Goal: Browse casually

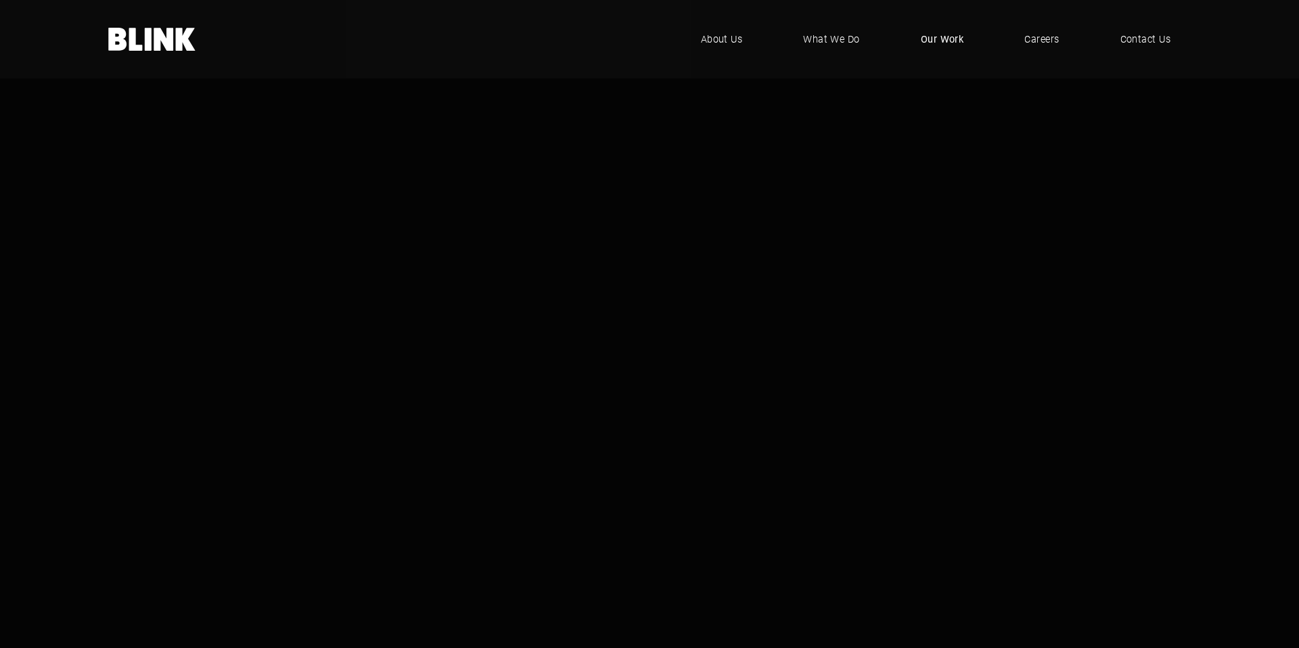
click at [949, 39] on span "Our Work" at bounding box center [942, 39] width 43 height 15
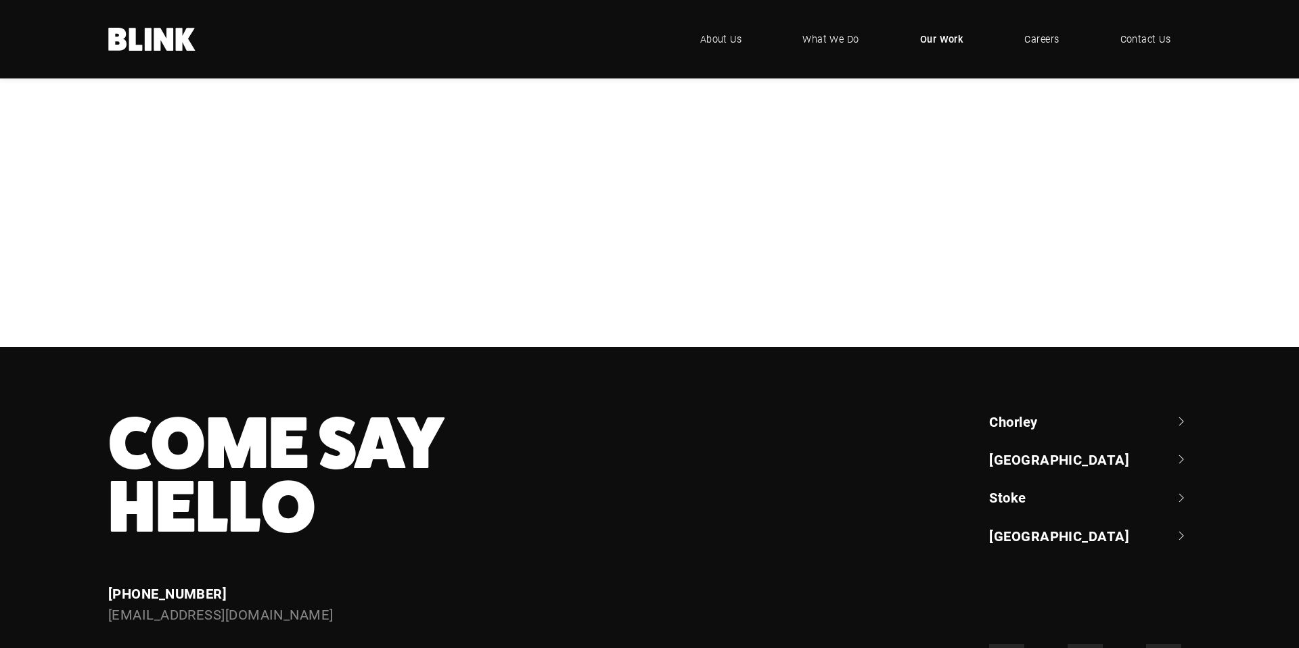
scroll to position [460, 0]
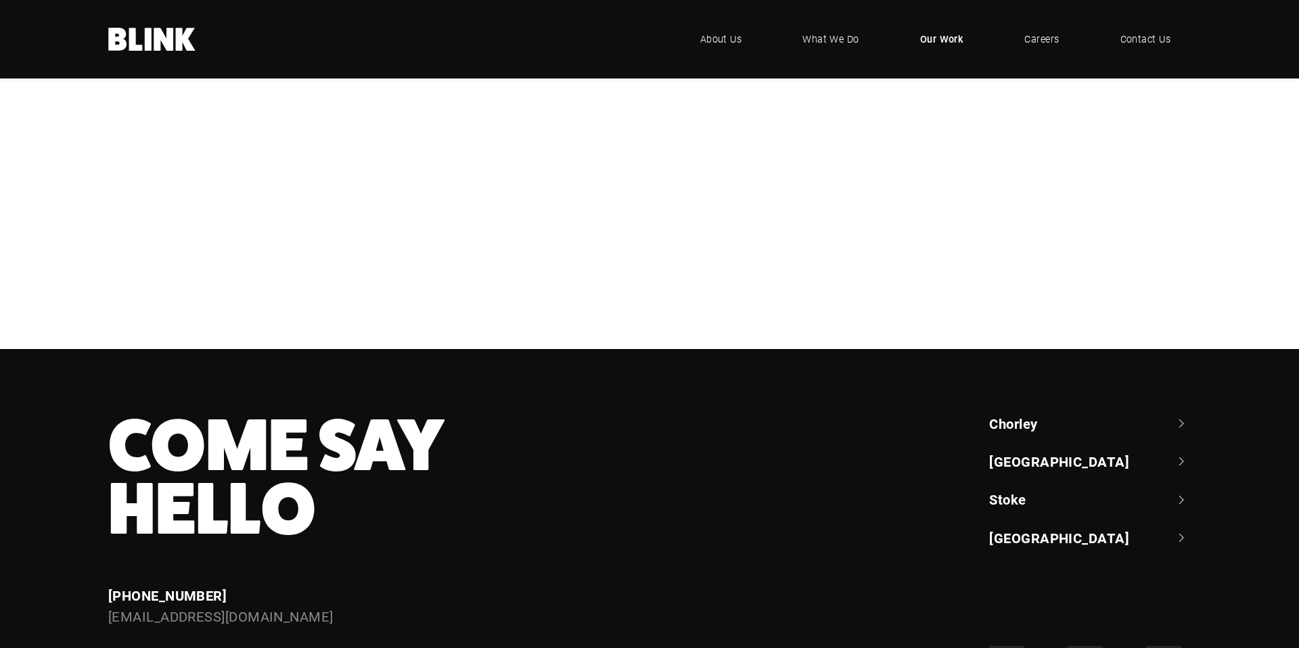
drag, startPoint x: 392, startPoint y: 370, endPoint x: 437, endPoint y: 337, distance: 55.8
click at [0, 0] on div "NBrown" at bounding box center [0, 0] width 0 height 0
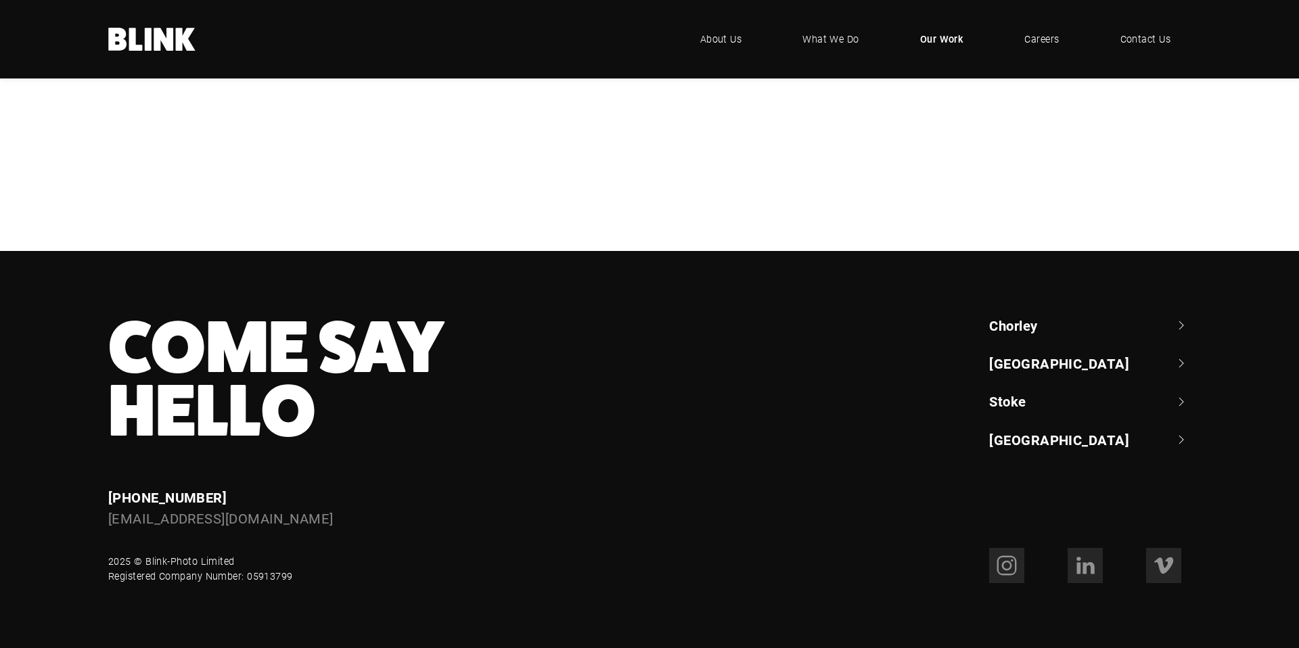
scroll to position [1229, 0]
click at [1058, 335] on link "Chorley" at bounding box center [1090, 325] width 202 height 19
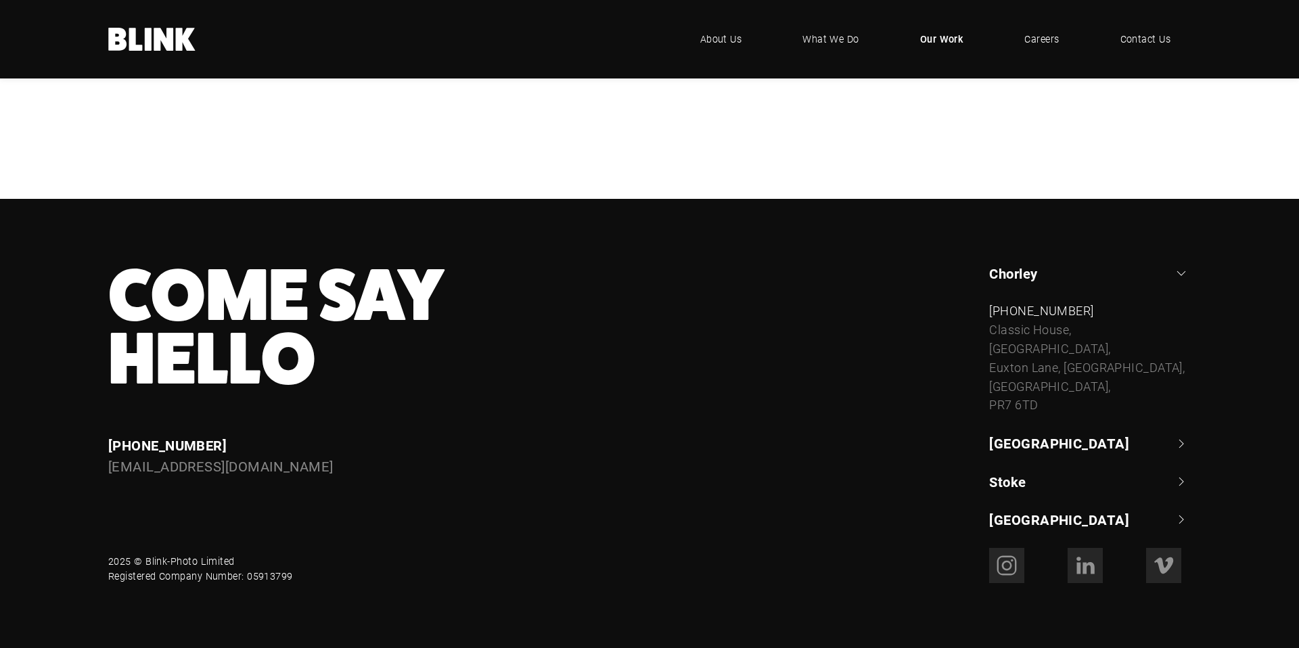
scroll to position [1302, 0]
click at [1052, 447] on link "[GEOGRAPHIC_DATA]" at bounding box center [1090, 443] width 202 height 19
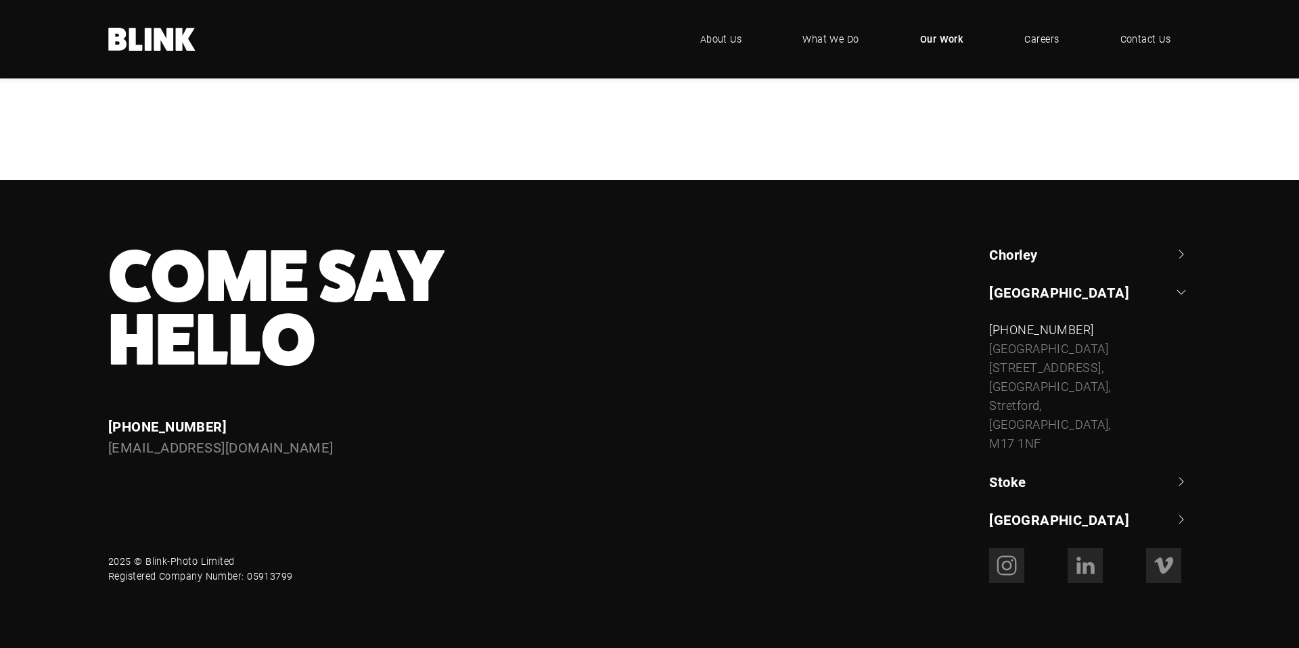
click at [1028, 472] on link "Stoke" at bounding box center [1090, 481] width 202 height 19
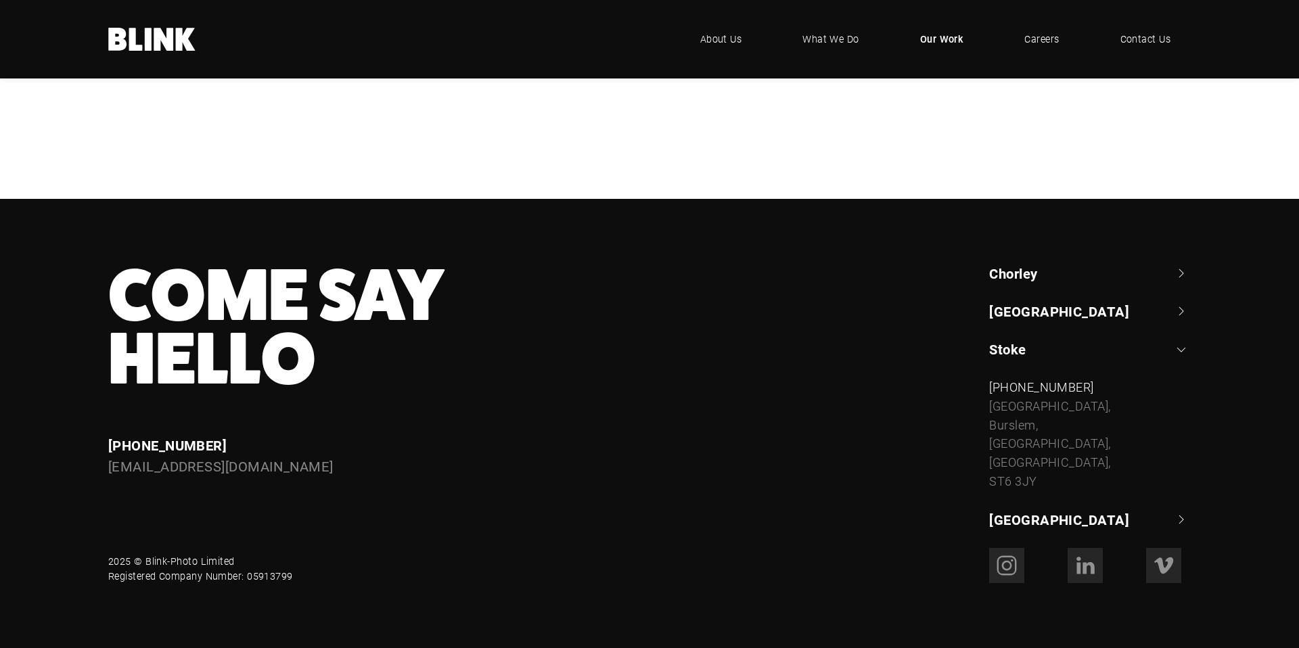
click at [1039, 511] on link "[GEOGRAPHIC_DATA]" at bounding box center [1090, 519] width 202 height 19
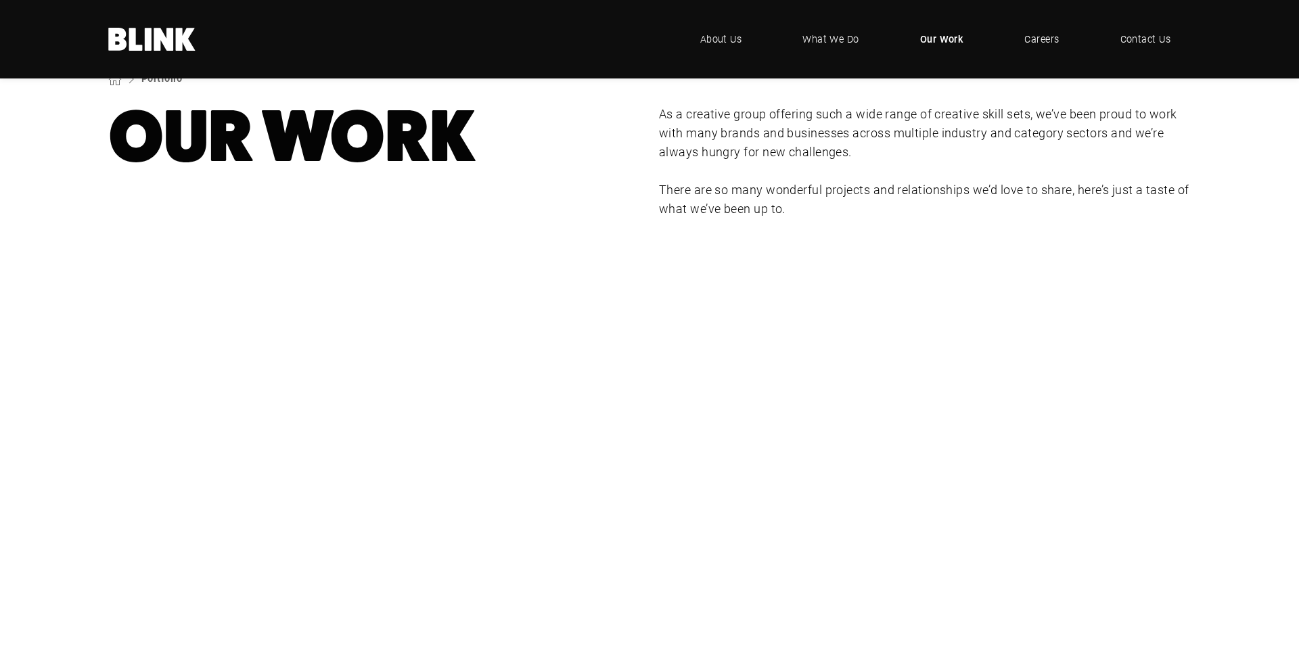
scroll to position [0, 0]
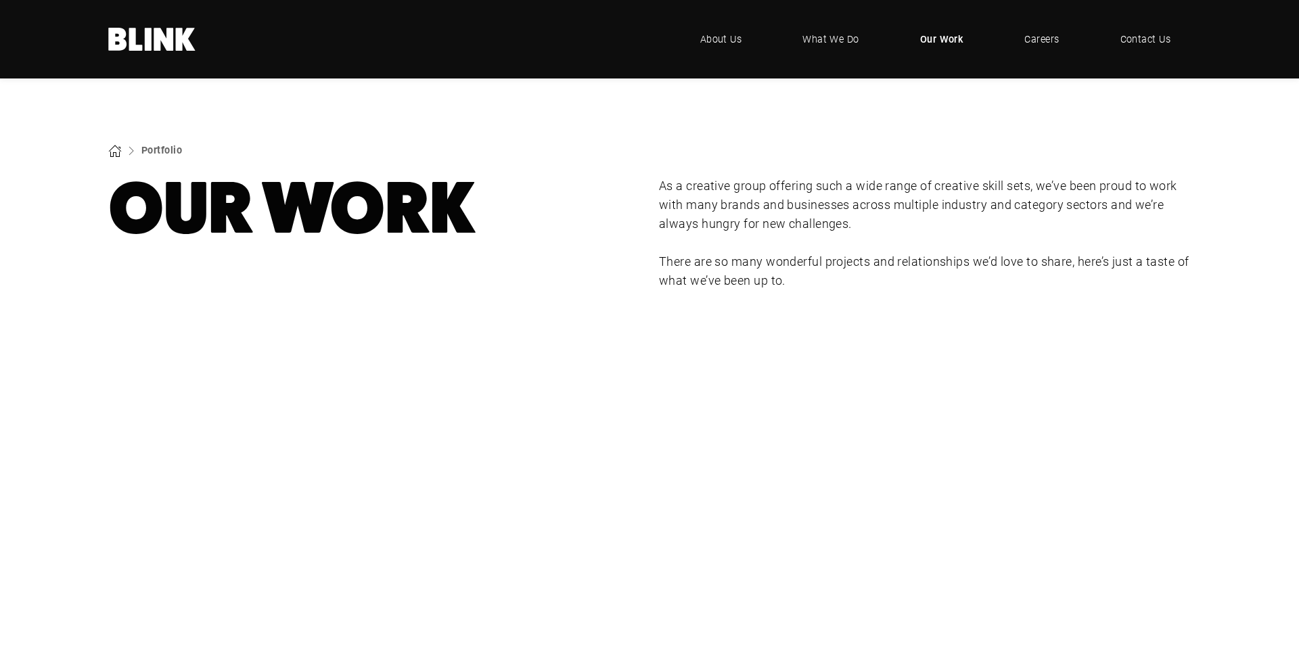
click at [114, 150] on icon at bounding box center [115, 151] width 14 height 14
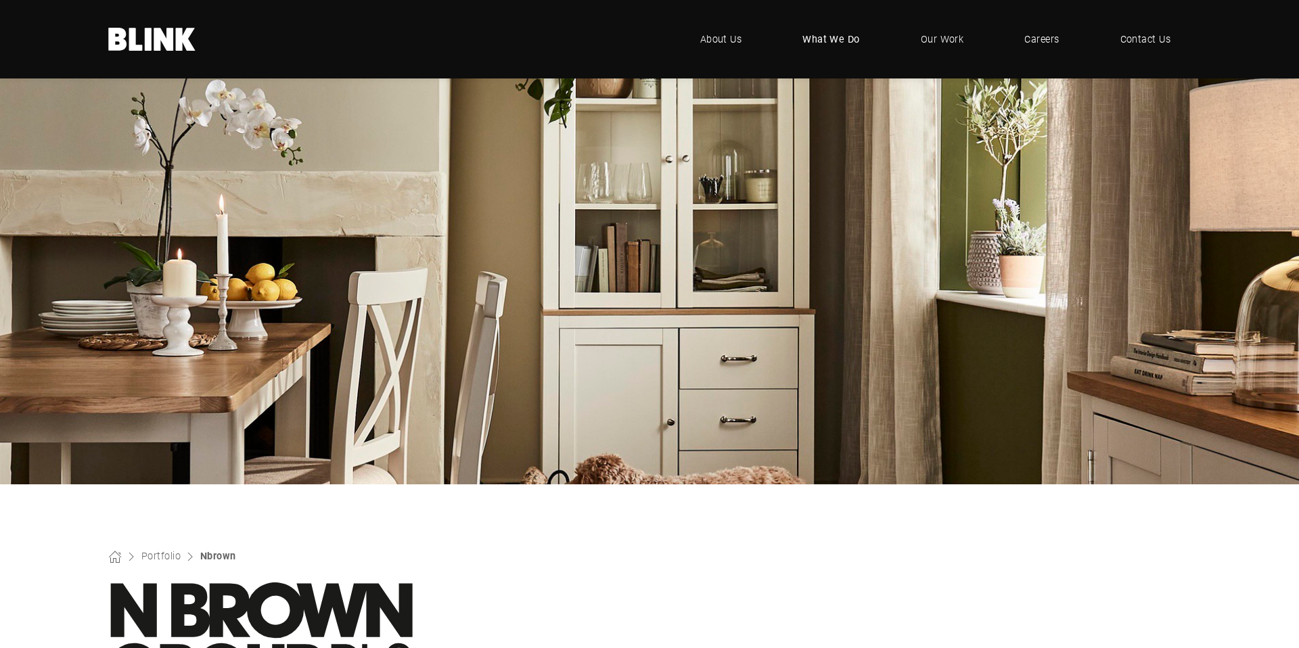
click at [854, 37] on span "What We Do" at bounding box center [832, 39] width 58 height 15
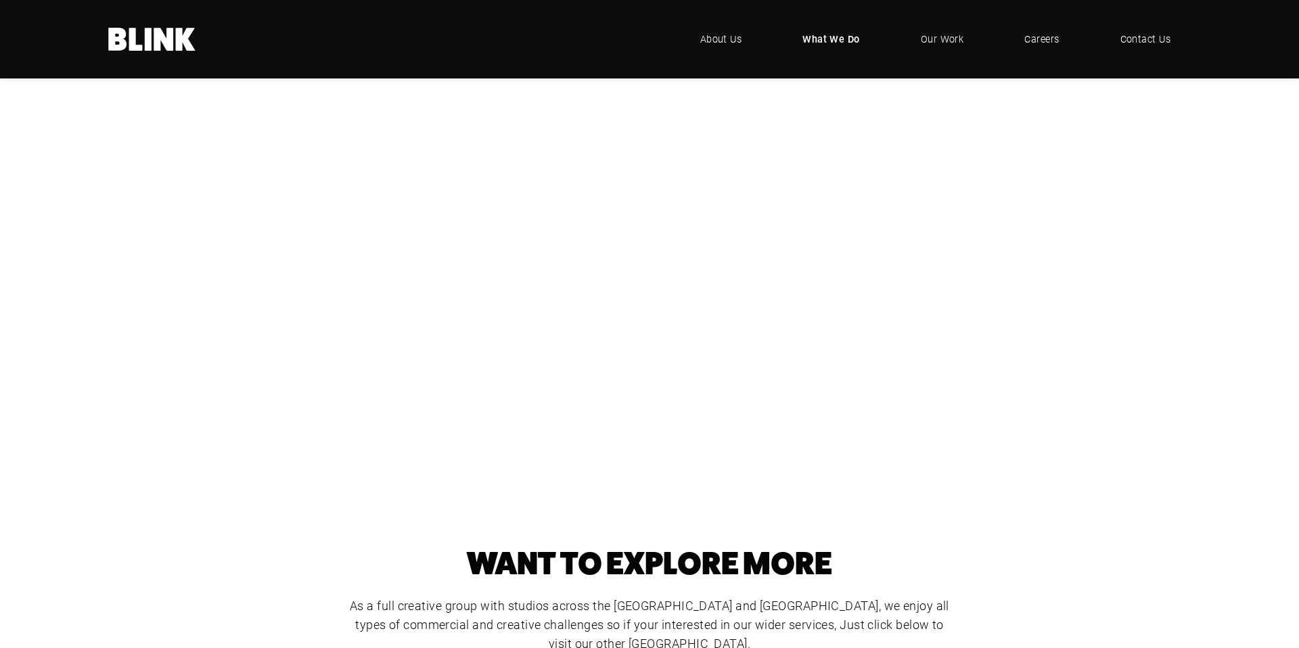
scroll to position [289, 0]
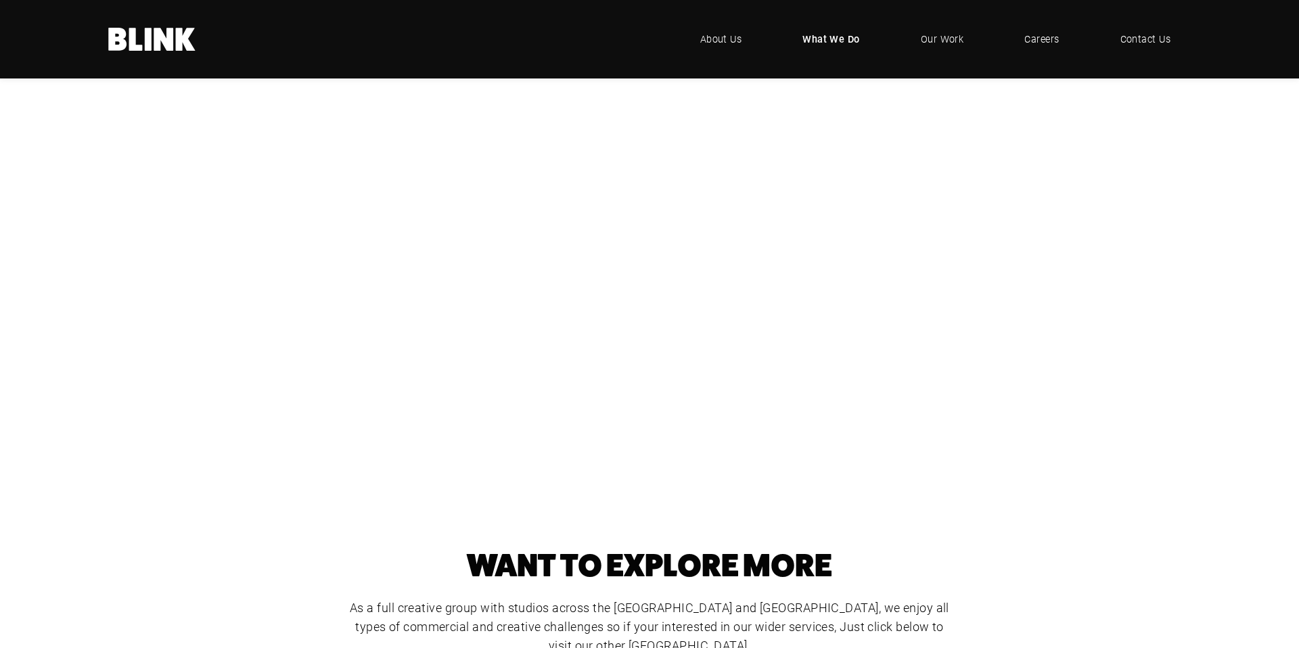
click at [0, 0] on div "Studio & Location Photography" at bounding box center [0, 0] width 0 height 0
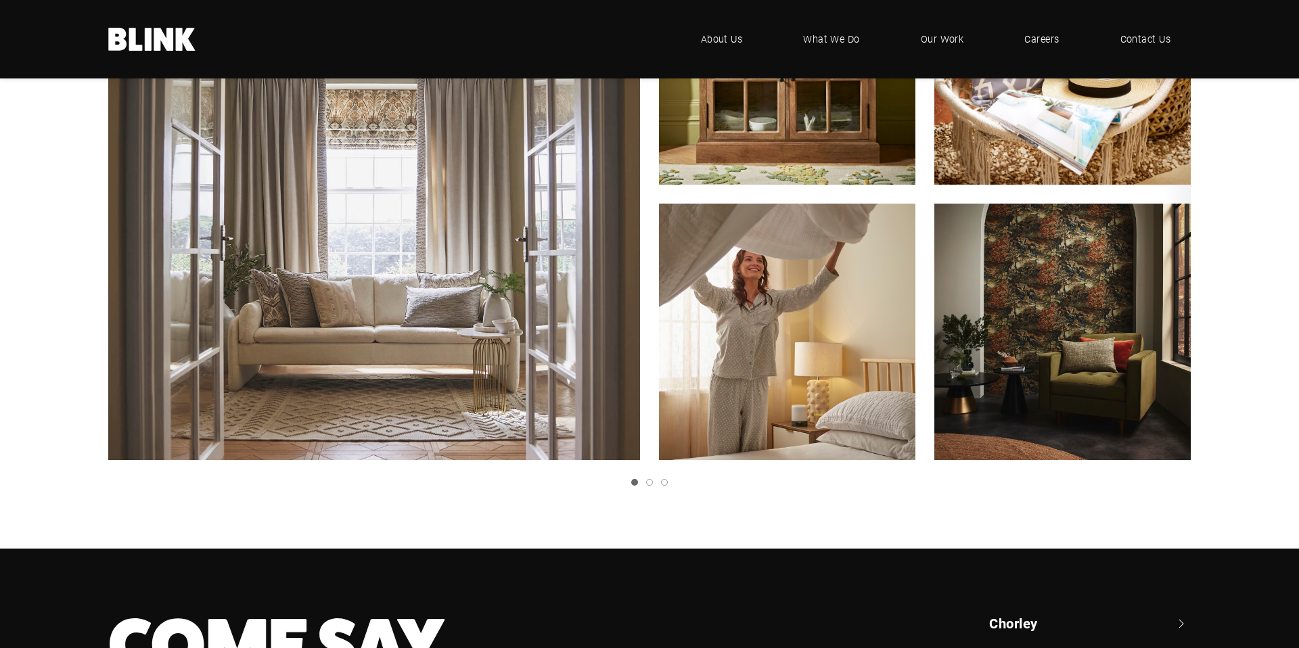
scroll to position [406, 0]
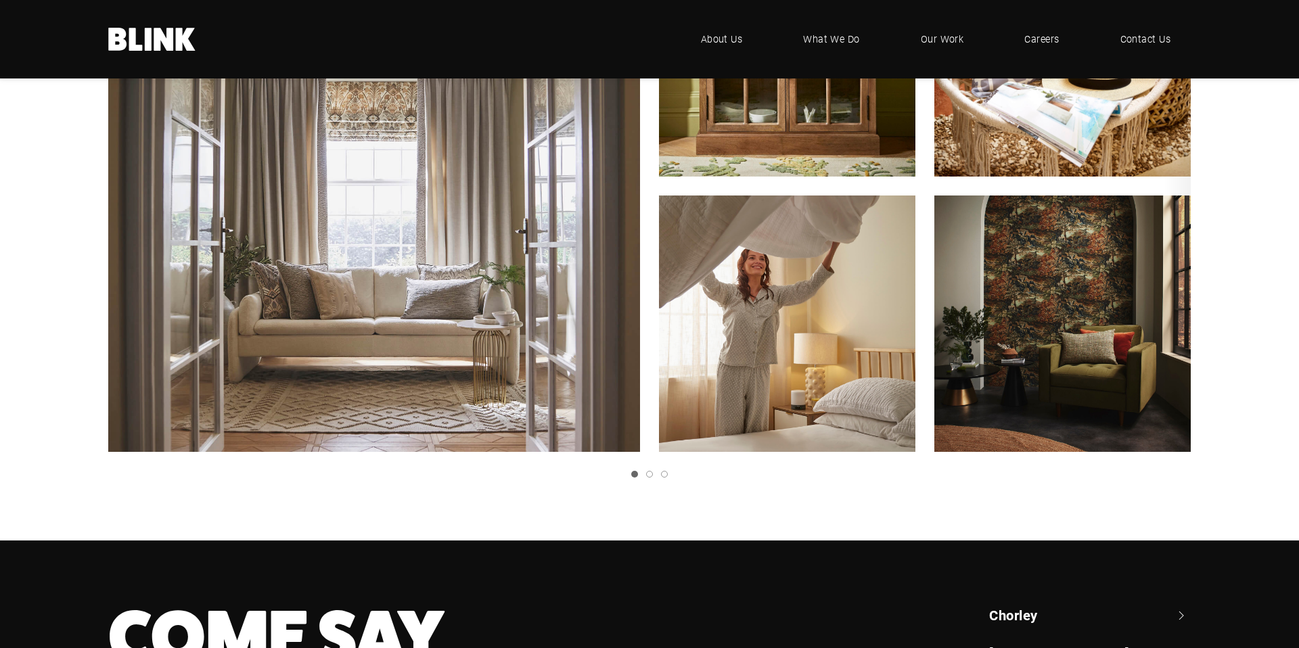
click at [0, 0] on link "Next slide" at bounding box center [0, 0] width 0 height 0
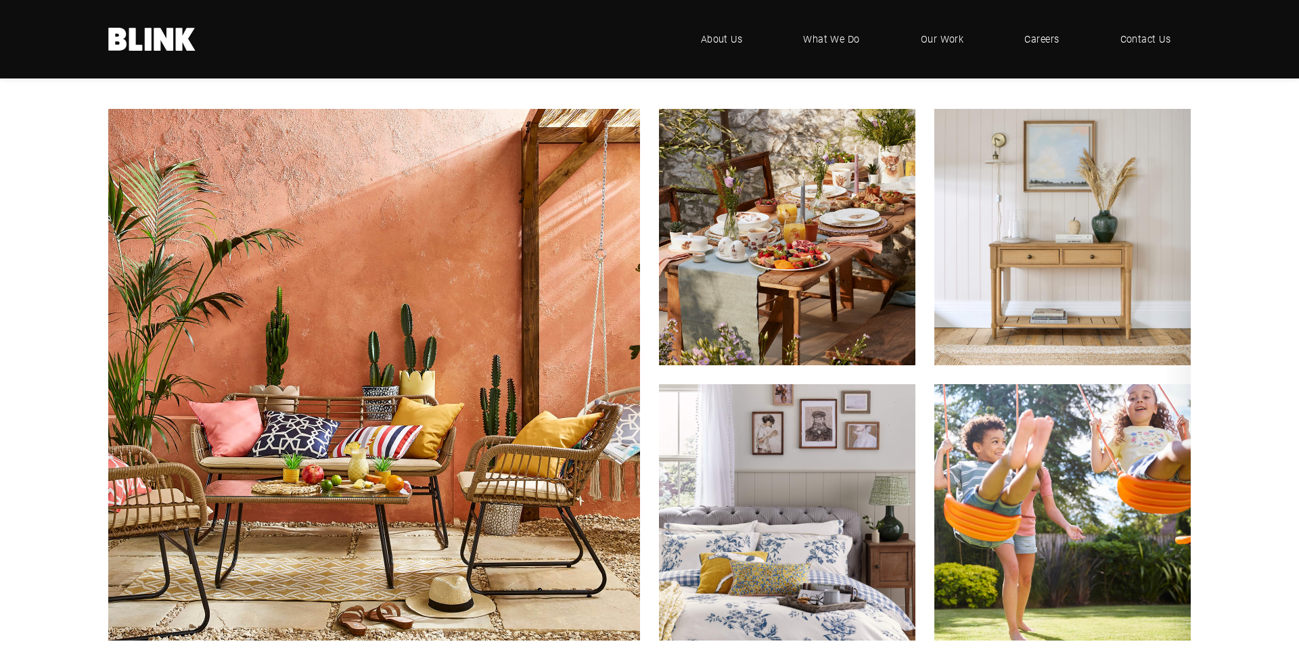
scroll to position [221, 0]
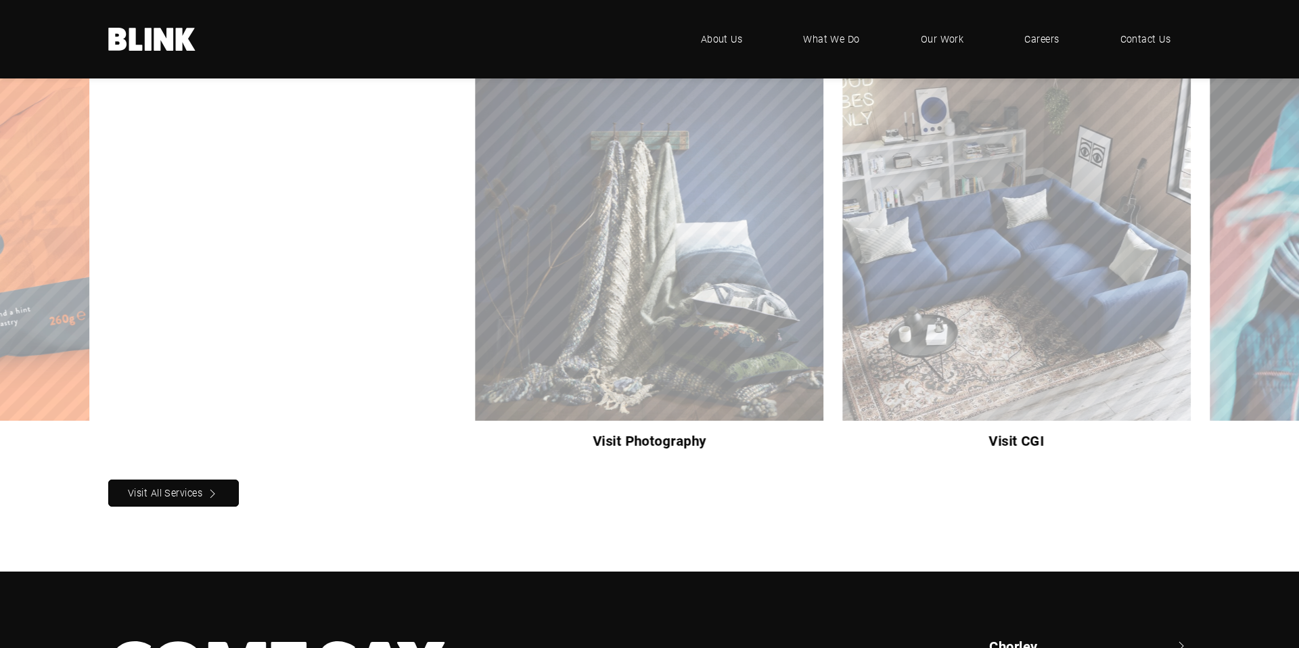
scroll to position [1252, 0]
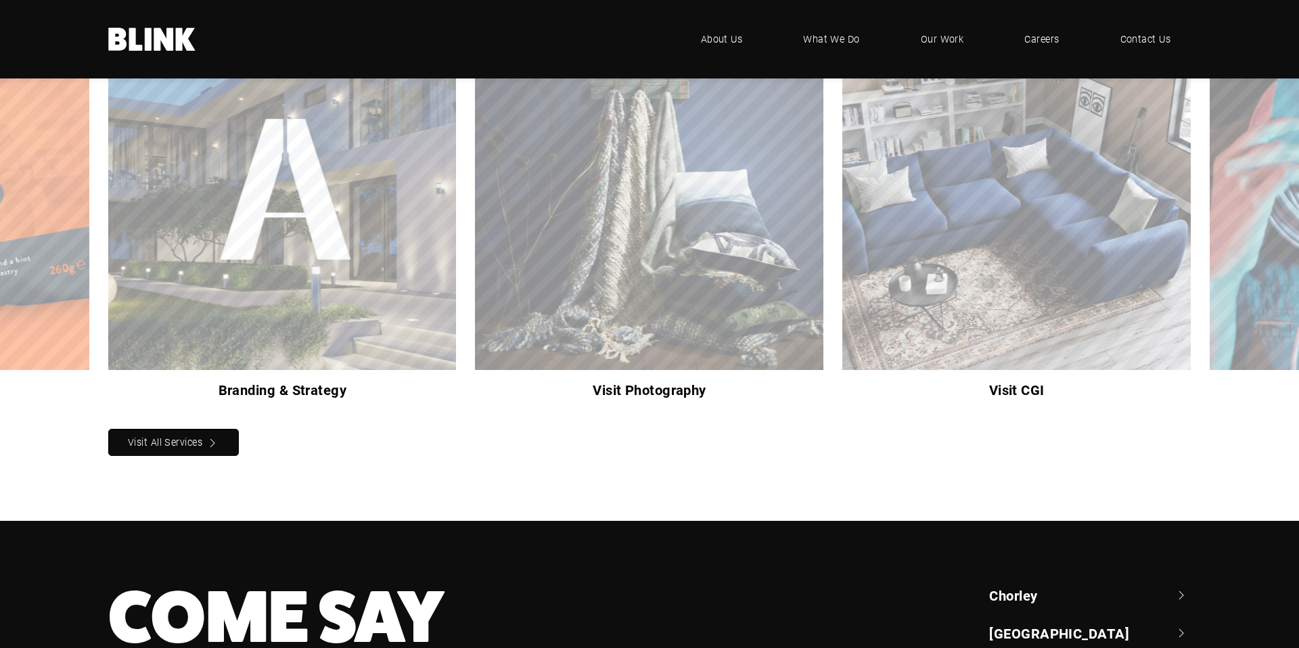
click at [0, 0] on icon "Next slide" at bounding box center [0, 0] width 0 height 0
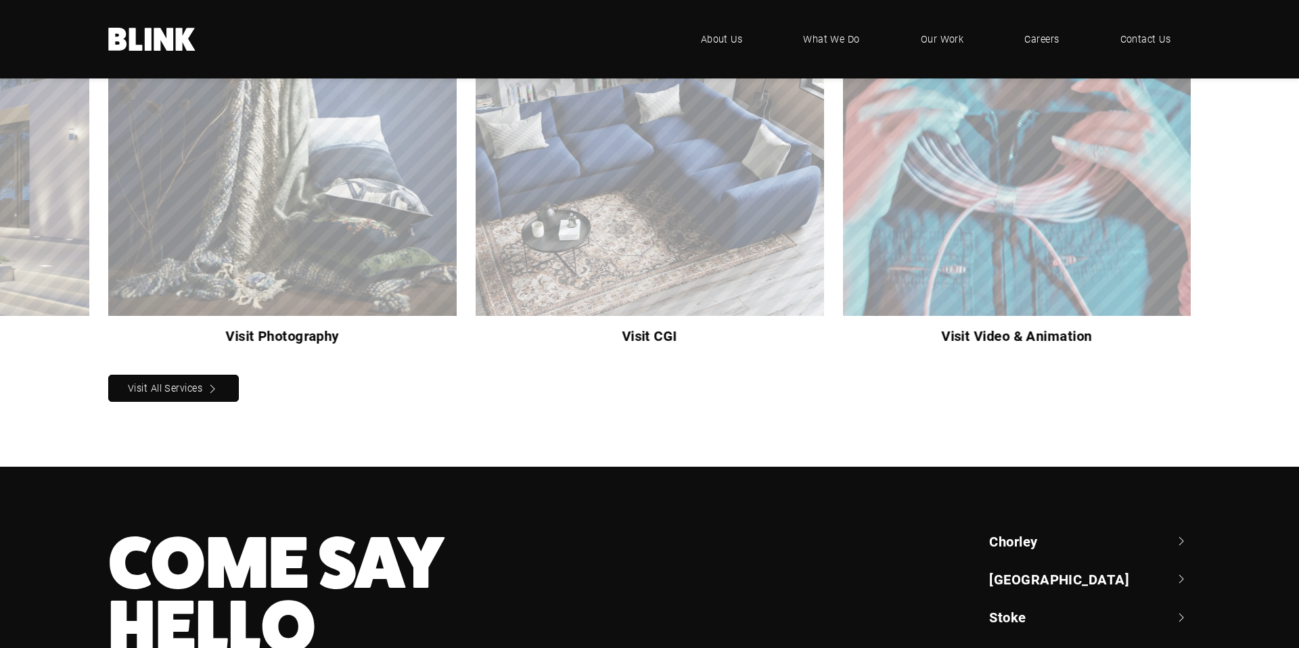
scroll to position [1257, 0]
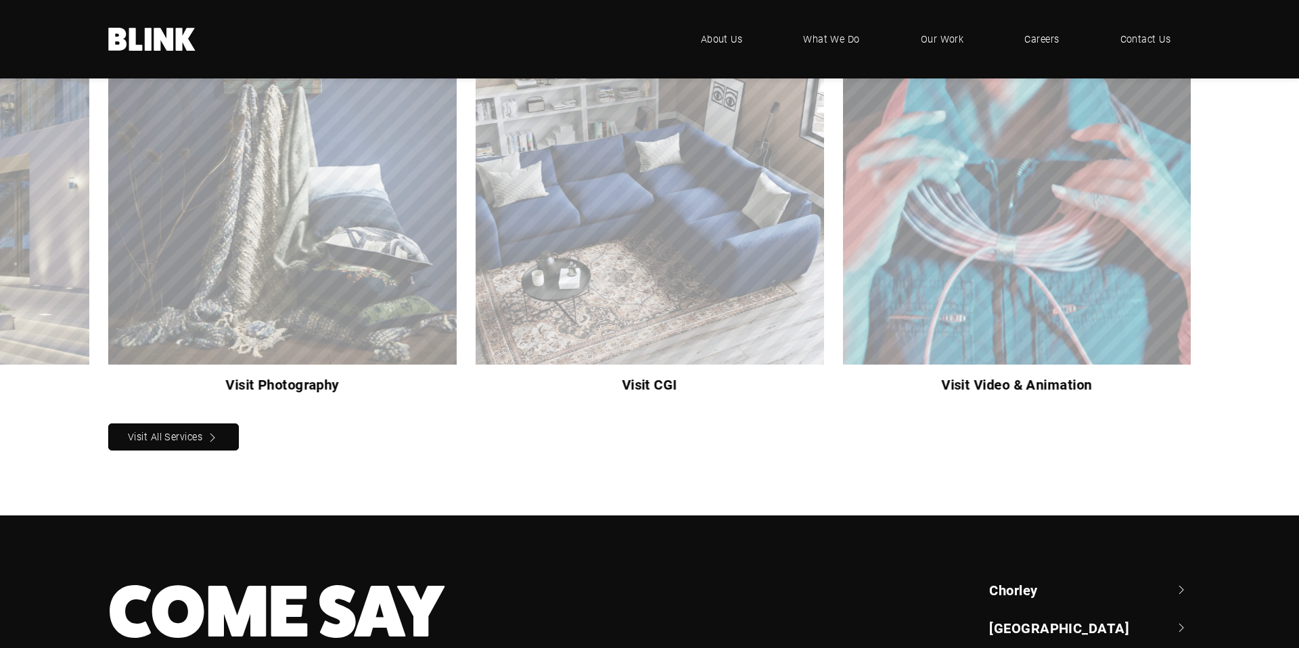
click at [0, 0] on div "Visit CGI" at bounding box center [0, 0] width 0 height 0
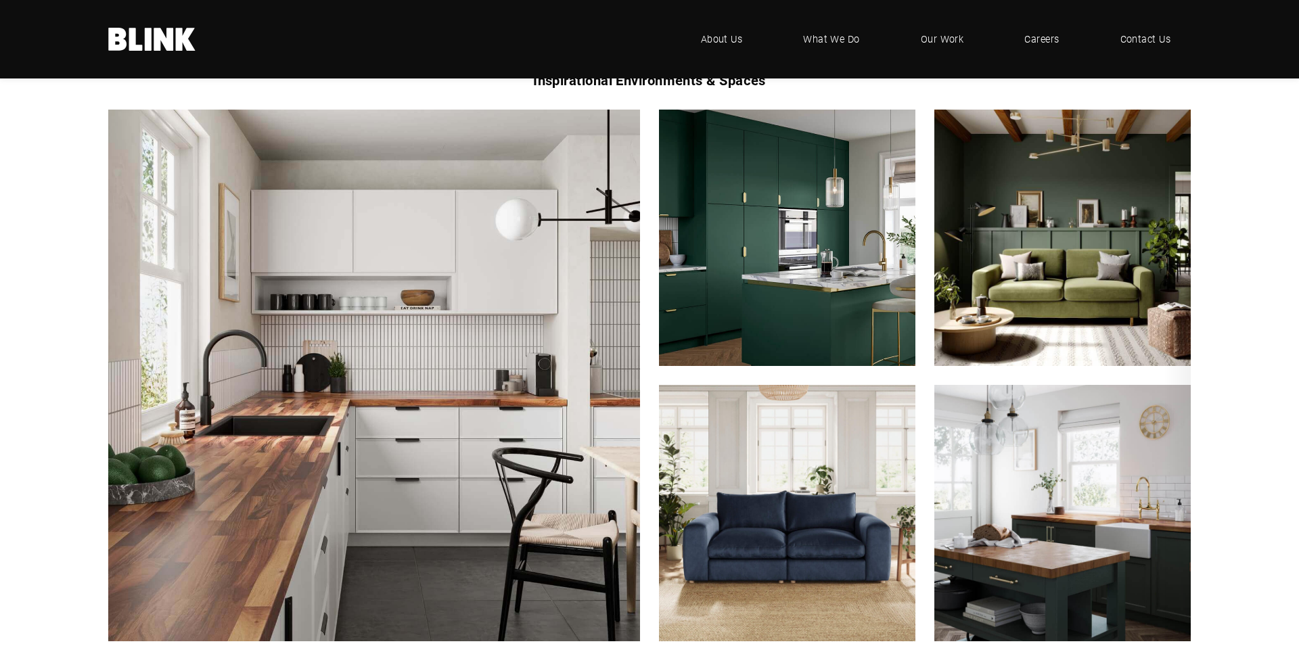
scroll to position [993, 0]
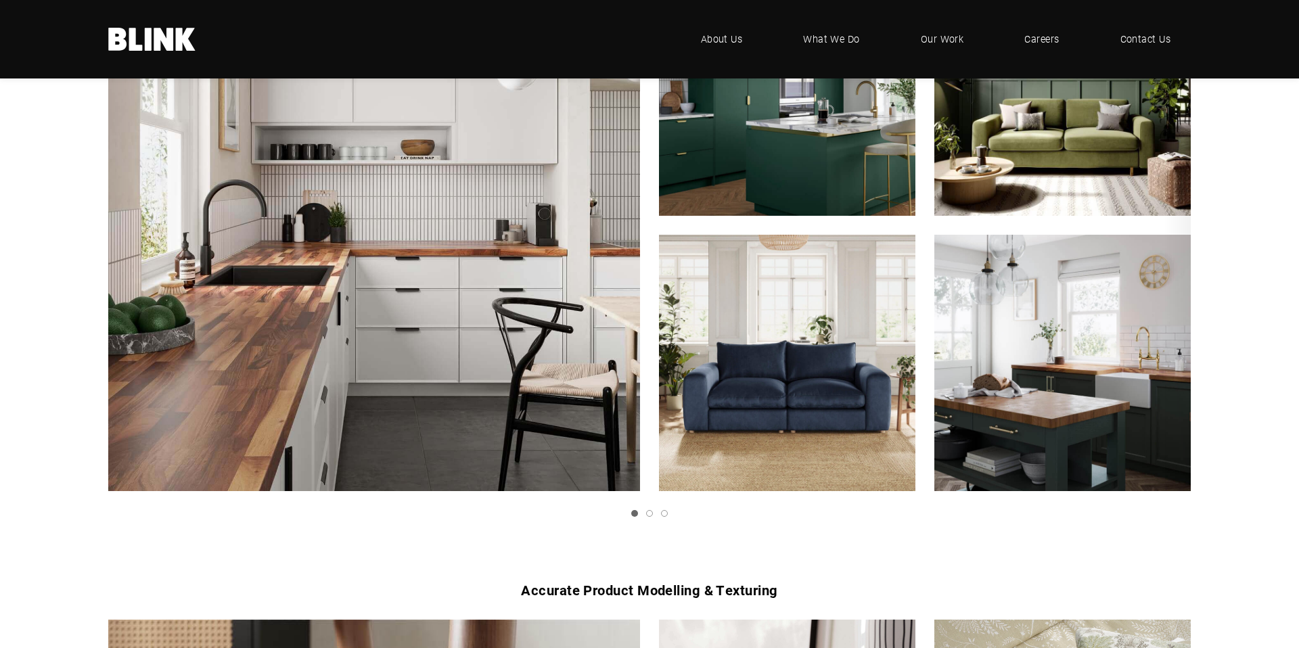
click at [0, 0] on link "Next slide" at bounding box center [0, 0] width 0 height 0
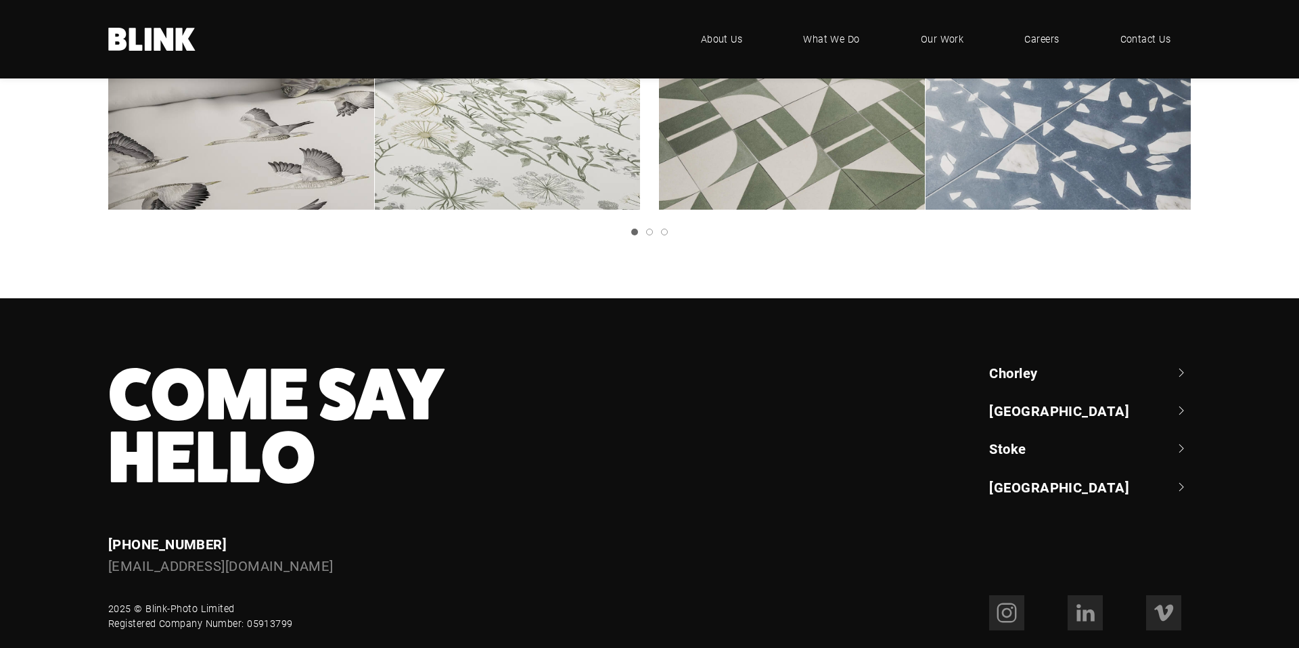
scroll to position [2643, 0]
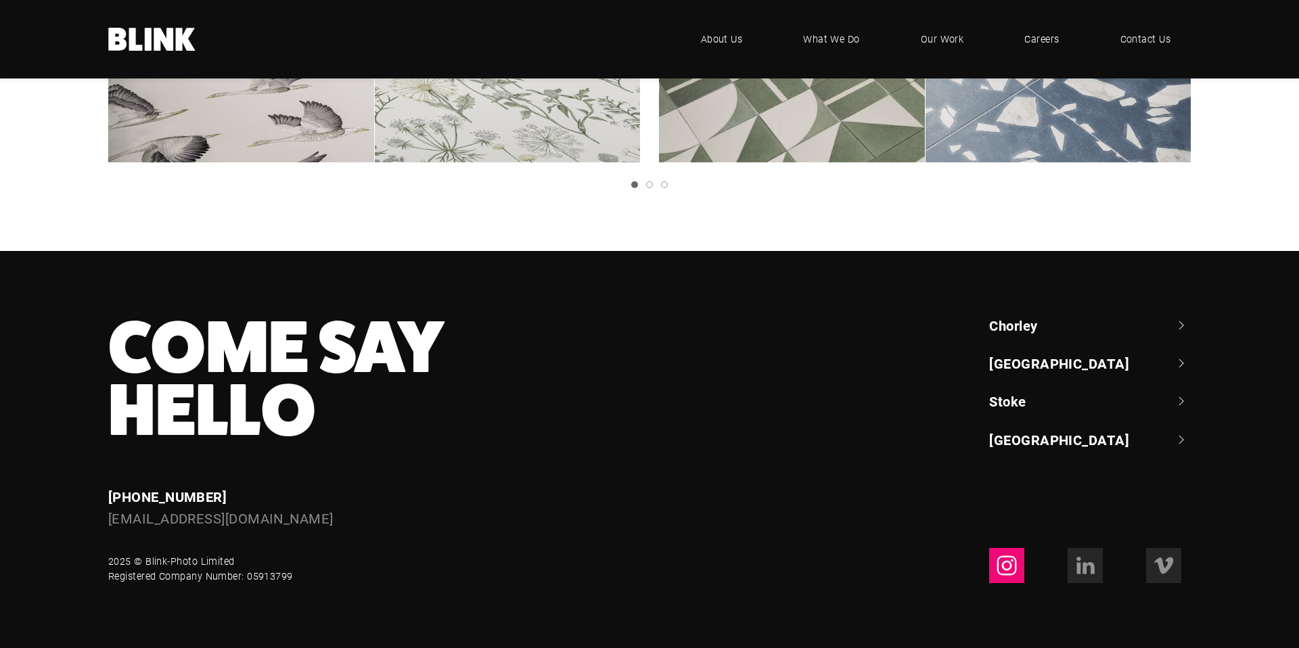
click at [1008, 574] on icon at bounding box center [1008, 566] width 20 height 20
